Goal: Transaction & Acquisition: Obtain resource

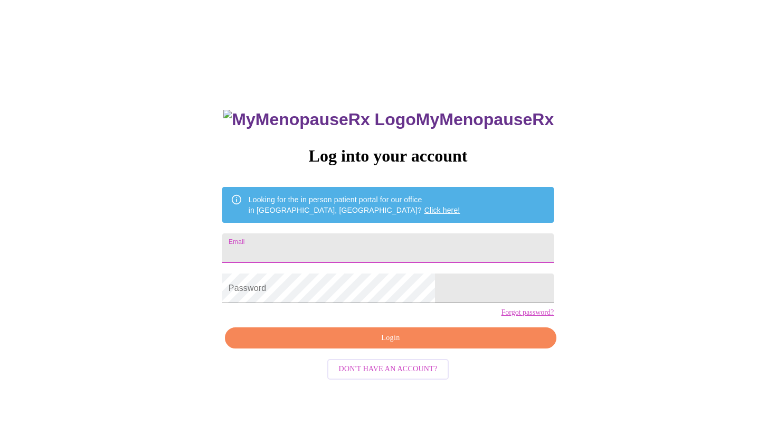
type input "[EMAIL_ADDRESS][DOMAIN_NAME]"
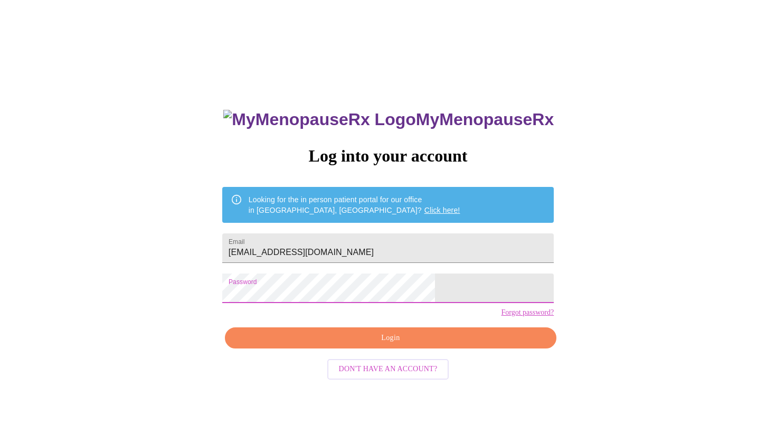
click at [367, 369] on div "MyMenopauseRx Log into your account Looking for the in person patient portal fo…" at bounding box center [388, 314] width 353 height 443
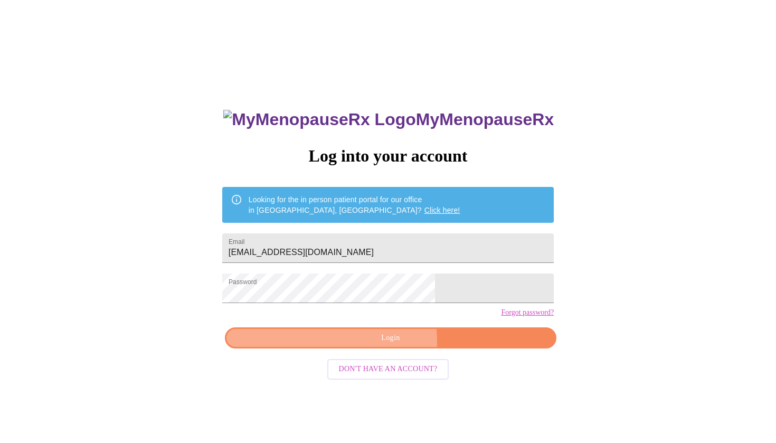
click at [367, 345] on span "Login" at bounding box center [390, 338] width 307 height 13
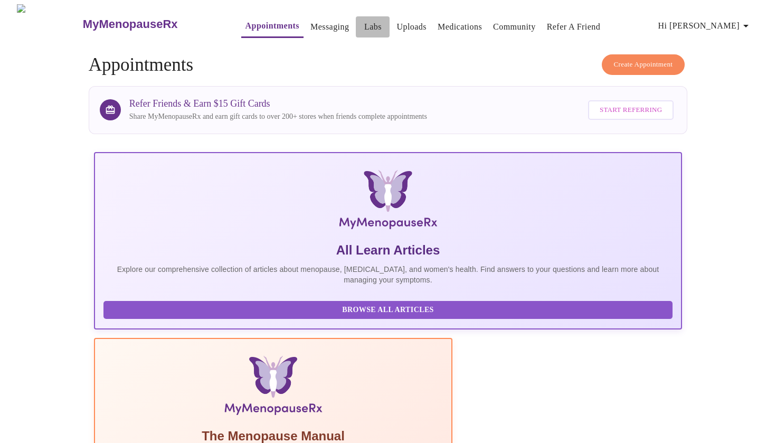
click at [364, 23] on link "Labs" at bounding box center [372, 27] width 17 height 15
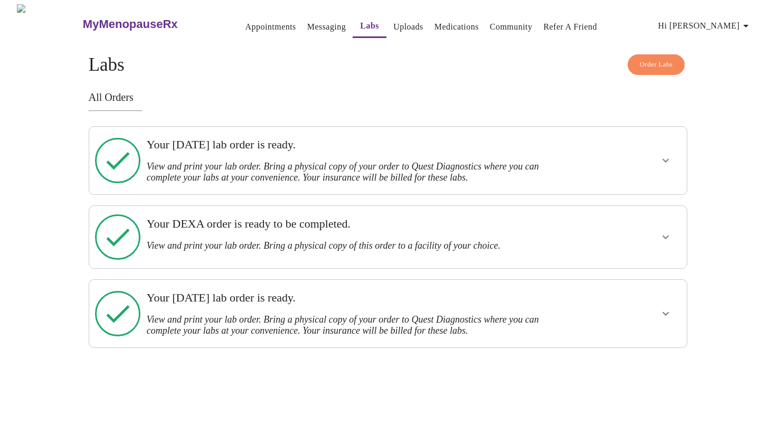
click at [237, 165] on h3 "View and print your lab order. Bring a physical copy of your order to Quest Dia…" at bounding box center [359, 172] width 425 height 22
click at [670, 156] on icon "show more" at bounding box center [666, 160] width 13 height 13
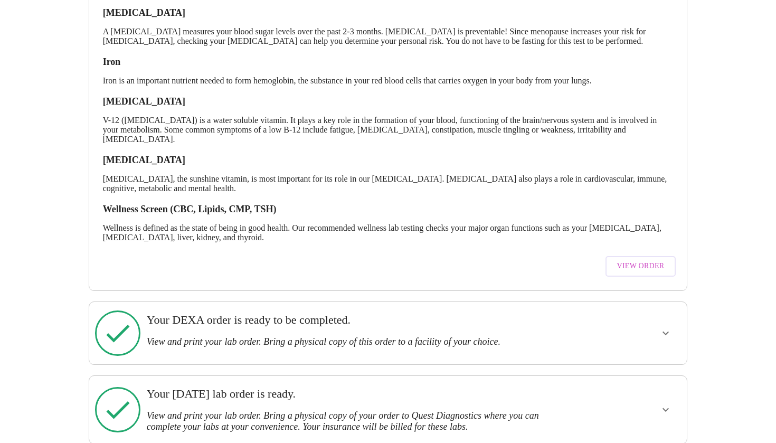
scroll to position [287, 0]
click at [635, 264] on span "View Order" at bounding box center [641, 266] width 48 height 13
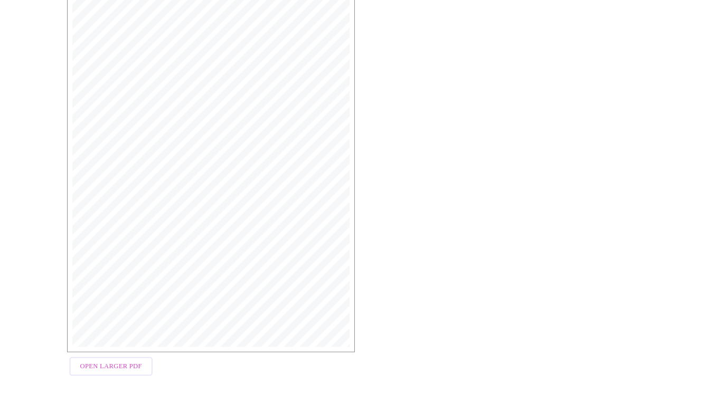
scroll to position [206, 0]
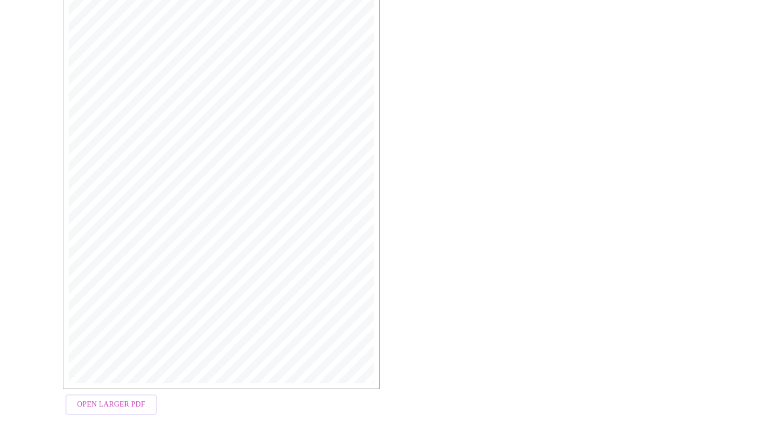
click at [118, 402] on span "Open Larger PDF" at bounding box center [111, 404] width 68 height 13
